Goal: Task Accomplishment & Management: Manage account settings

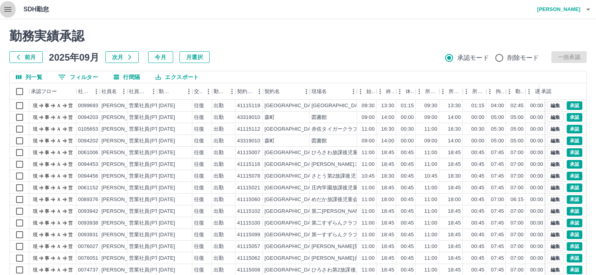
click at [8, 11] on icon "button" at bounding box center [7, 9] width 9 height 9
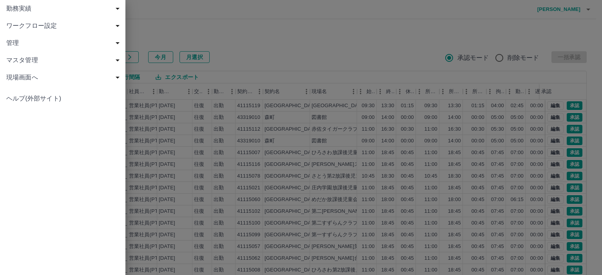
click at [98, 27] on span "ワークフロー設定" at bounding box center [64, 25] width 116 height 9
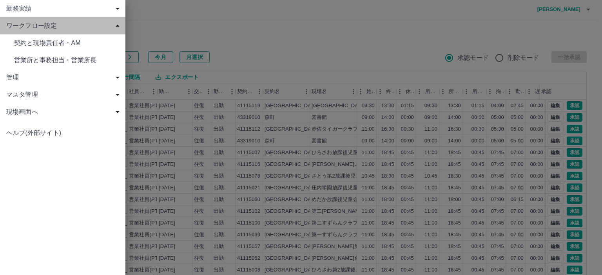
click at [102, 26] on span "ワークフロー設定" at bounding box center [64, 25] width 116 height 9
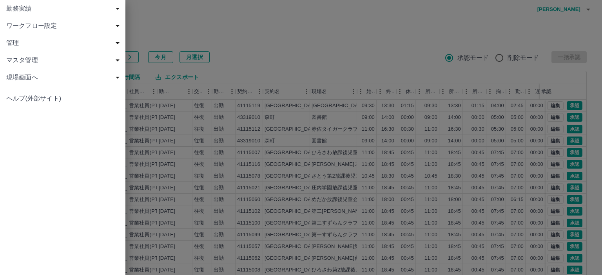
click at [105, 11] on span "勤務実績" at bounding box center [64, 8] width 116 height 9
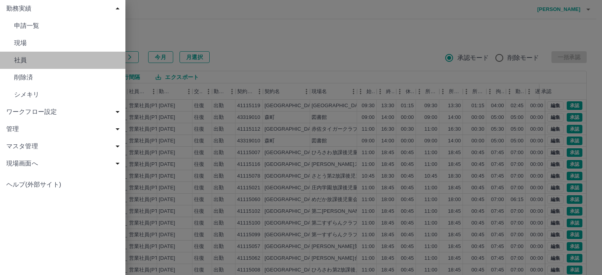
click at [93, 59] on span "社員" at bounding box center [66, 60] width 105 height 9
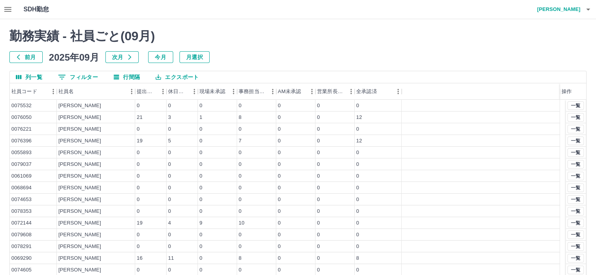
click at [95, 70] on div at bounding box center [297, 67] width 577 height 8
click at [90, 75] on button "0 フィルター" at bounding box center [78, 77] width 52 height 12
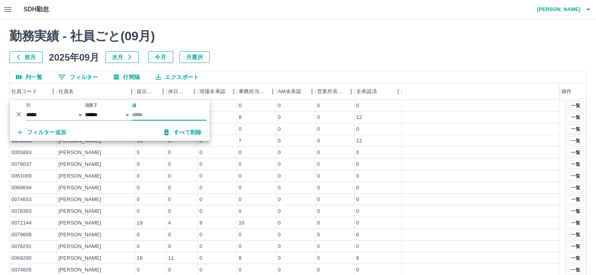
click at [146, 114] on input "値" at bounding box center [169, 114] width 74 height 11
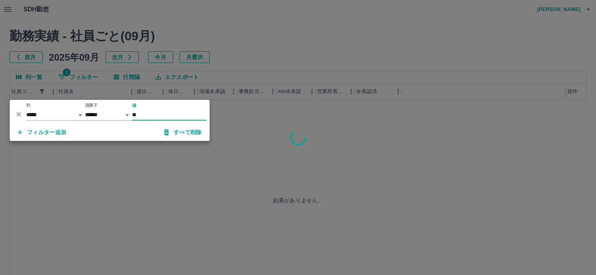
type input "*"
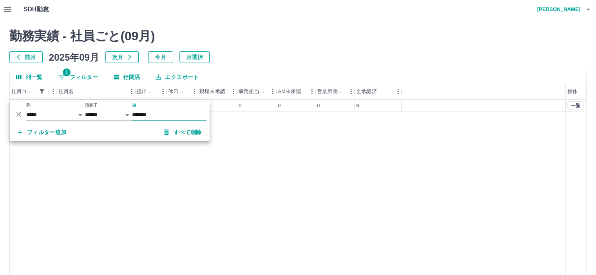
type input "*******"
click at [299, 148] on div "0094892 [PERSON_NAME] 16 11 8 0 0 0 8 一覧" at bounding box center [298, 200] width 576 height 201
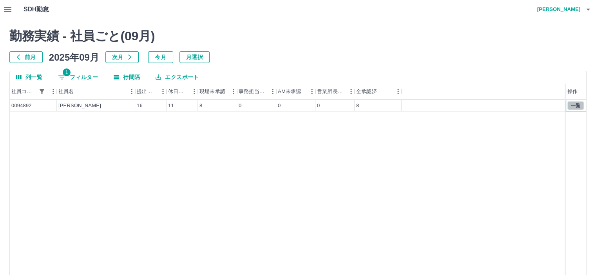
click at [578, 105] on button "一覧" at bounding box center [575, 105] width 16 height 9
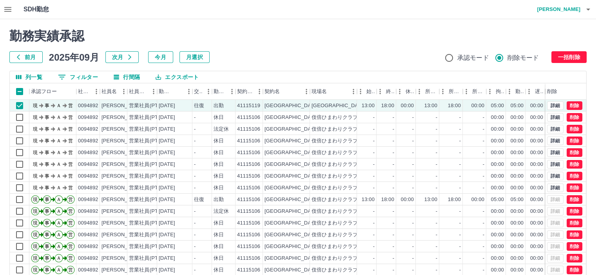
drag, startPoint x: 574, startPoint y: 105, endPoint x: 578, endPoint y: 73, distance: 32.4
click at [578, 73] on div "列一覧 0 フィルター 行間隔 エクスポート" at bounding box center [298, 77] width 576 height 12
click at [578, 105] on button "削除" at bounding box center [574, 105] width 16 height 9
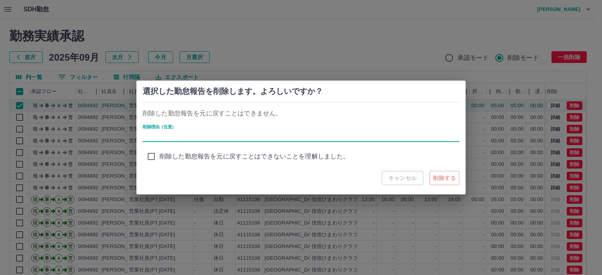
click at [242, 138] on input "削除理由（任意）" at bounding box center [301, 136] width 316 height 11
type input "*******"
click at [195, 156] on span "削除した勤怠報告を元に戻すことはできないことを理解しました。" at bounding box center [254, 156] width 190 height 9
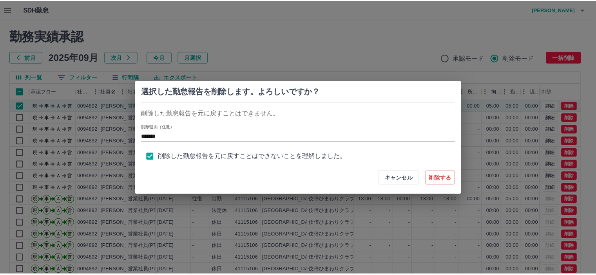
scroll to position [3, 0]
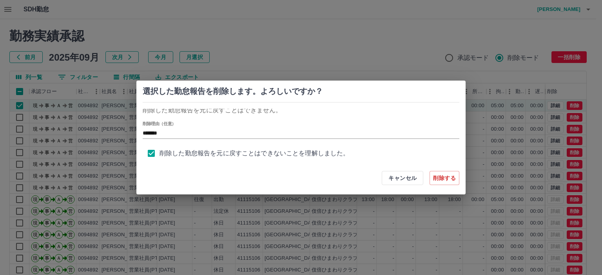
click at [448, 181] on button "削除する" at bounding box center [444, 178] width 30 height 14
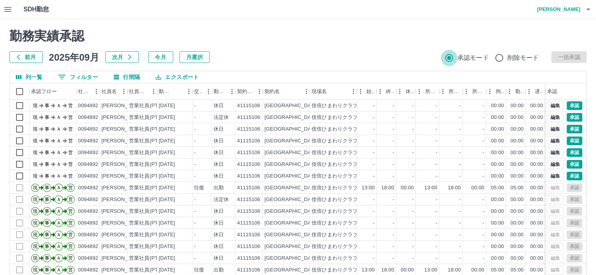
click at [2, 9] on button "button" at bounding box center [8, 9] width 16 height 19
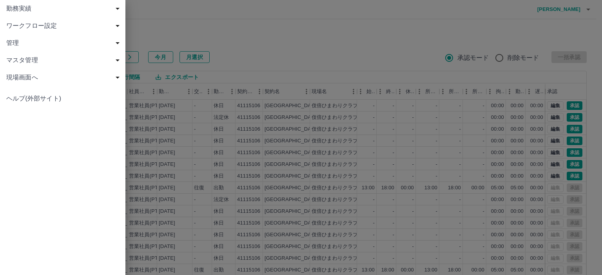
click at [32, 55] on div "マスタ管理" at bounding box center [62, 60] width 125 height 17
click at [59, 109] on span "社員" at bounding box center [66, 111] width 105 height 9
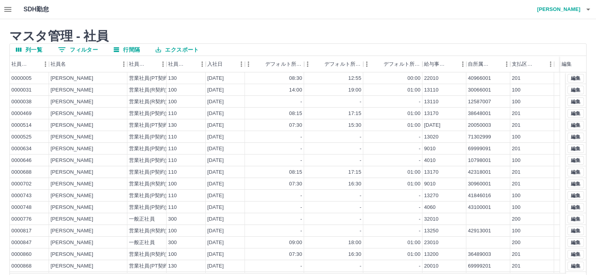
click at [83, 49] on button "0 フィルター" at bounding box center [78, 50] width 52 height 12
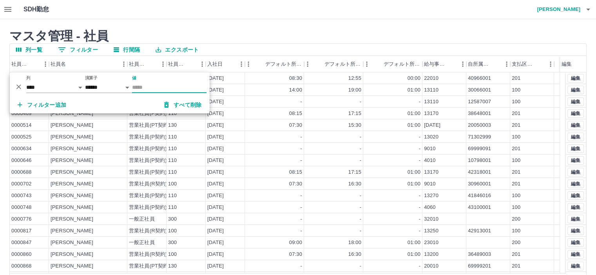
click at [142, 90] on input "値" at bounding box center [169, 87] width 74 height 11
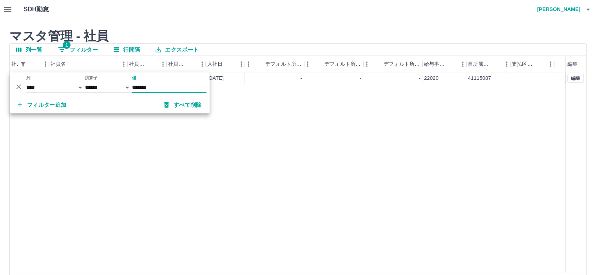
type input "*******"
click at [330, 110] on div "0108983 [PERSON_NAME] 営業社員(PT契約) 130 [DATE] - - - 22020 41115087 編集" at bounding box center [298, 172] width 576 height 201
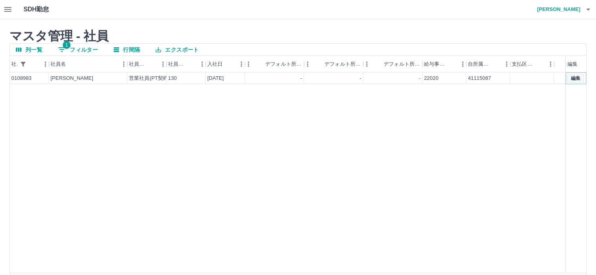
click at [575, 78] on button "編集" at bounding box center [575, 78] width 16 height 9
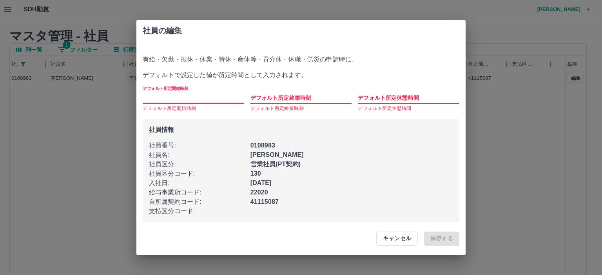
click at [231, 97] on input "デフォルト所定開始時刻" at bounding box center [193, 97] width 101 height 11
type input "****"
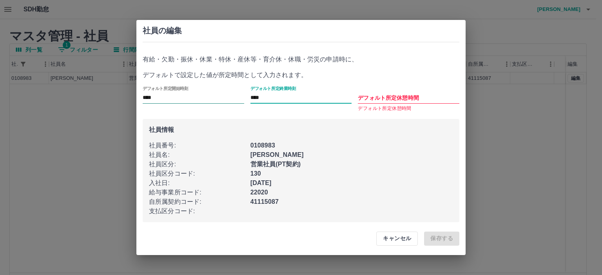
type input "****"
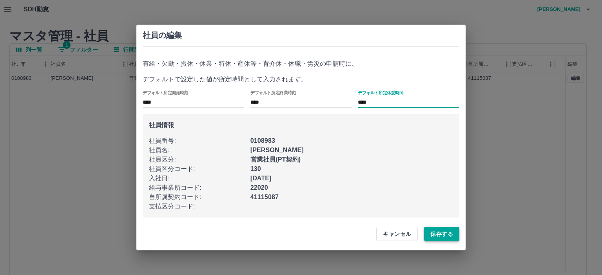
type input "****"
click at [433, 232] on button "保存する" at bounding box center [441, 234] width 35 height 14
